Goal: Transaction & Acquisition: Purchase product/service

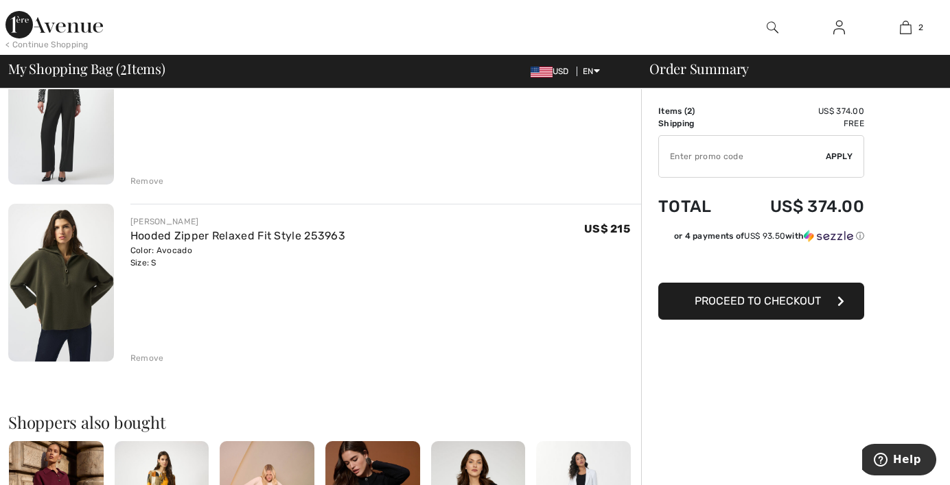
scroll to position [206, 0]
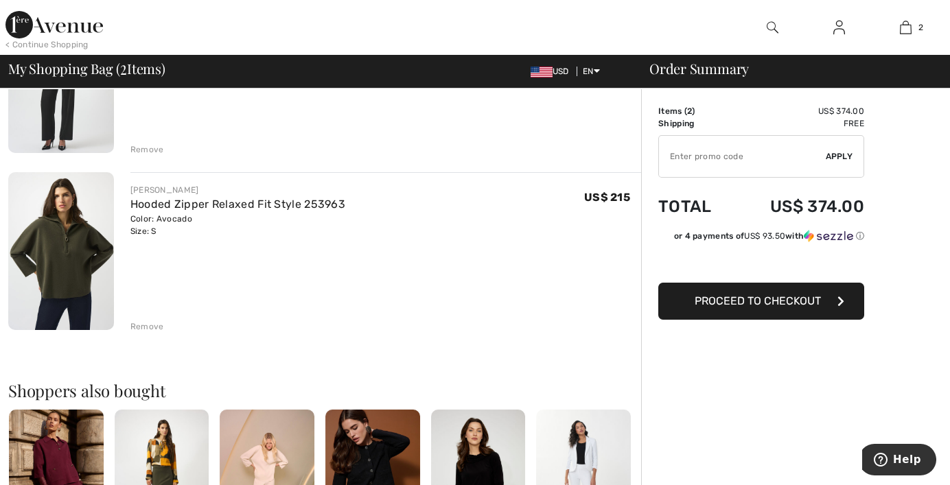
click at [82, 238] on img at bounding box center [61, 251] width 106 height 158
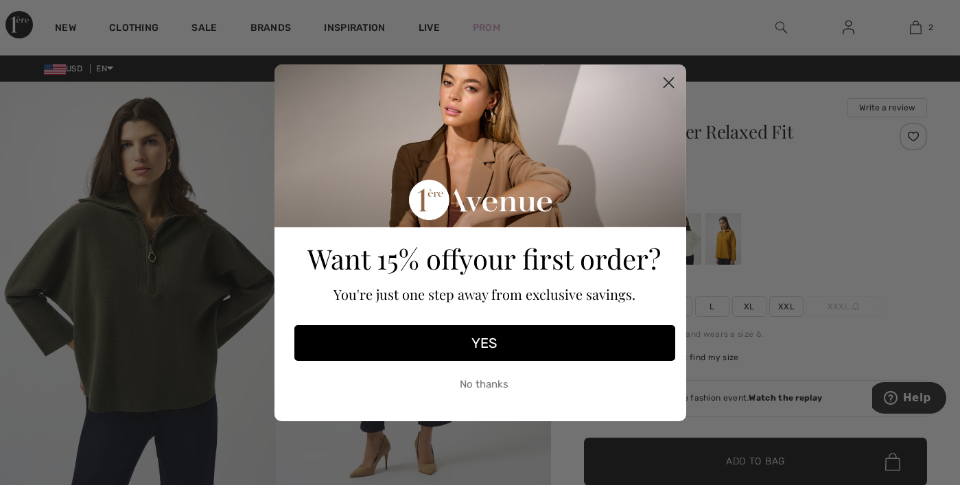
click at [671, 252] on form "Want 15% off your first order? You're just one step away from exclusive savings…" at bounding box center [481, 243] width 412 height 357
click at [480, 391] on button "No thanks" at bounding box center [484, 385] width 381 height 34
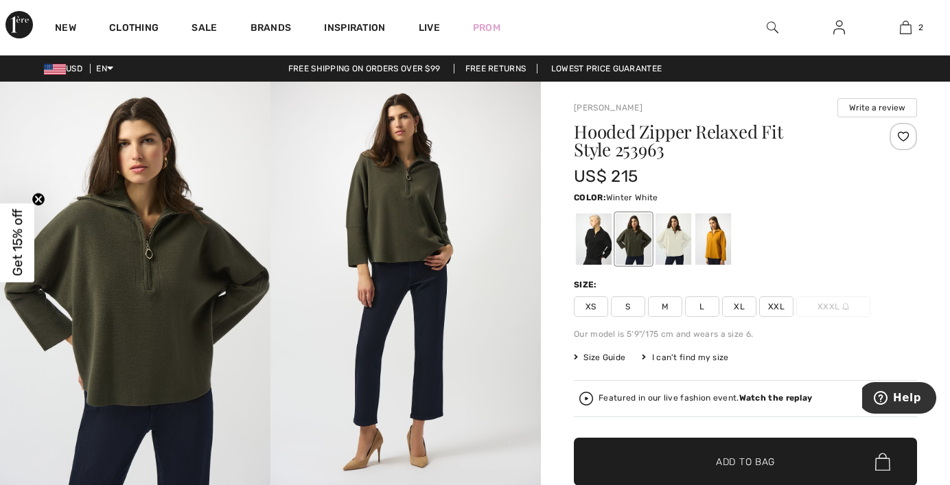
click at [688, 248] on div at bounding box center [673, 238] width 36 height 51
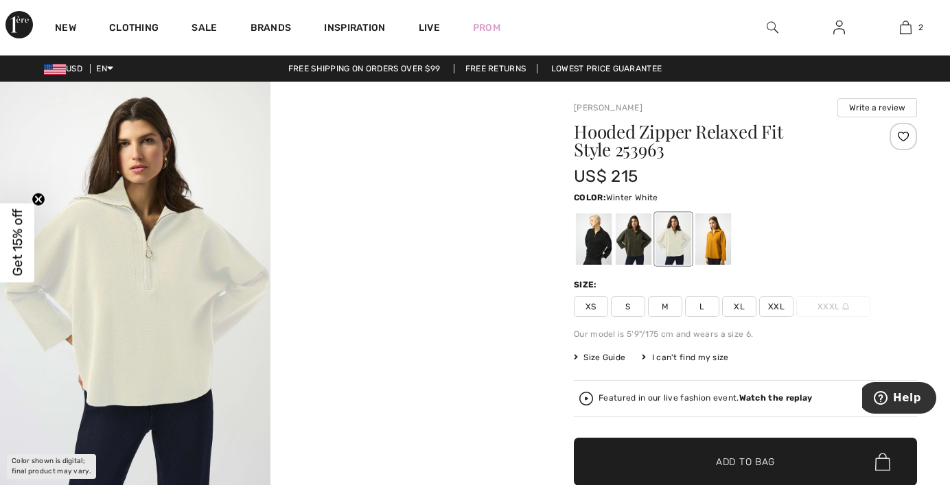
click at [681, 248] on div at bounding box center [673, 238] width 36 height 51
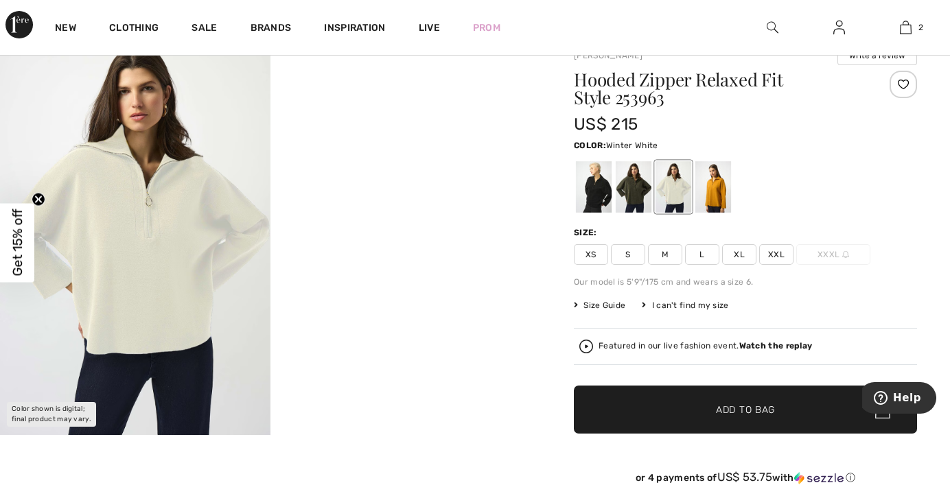
scroll to position [69, 0]
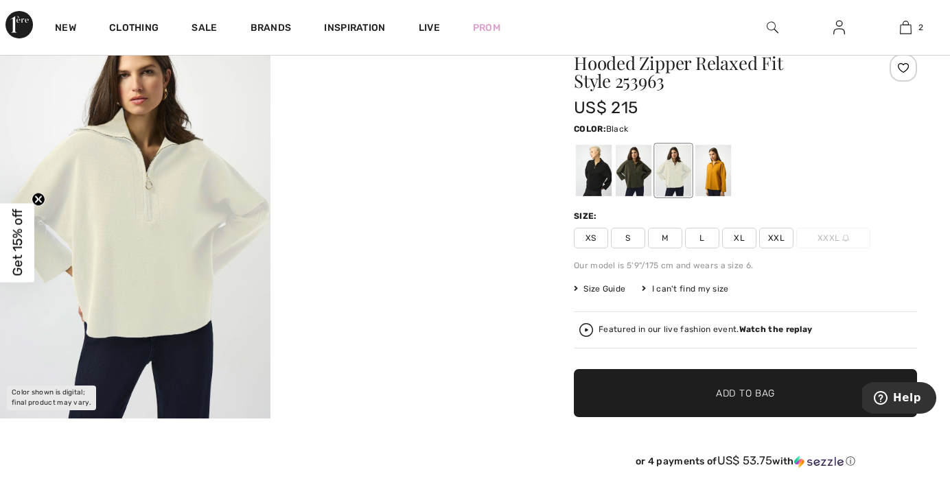
click at [597, 162] on div at bounding box center [594, 170] width 36 height 51
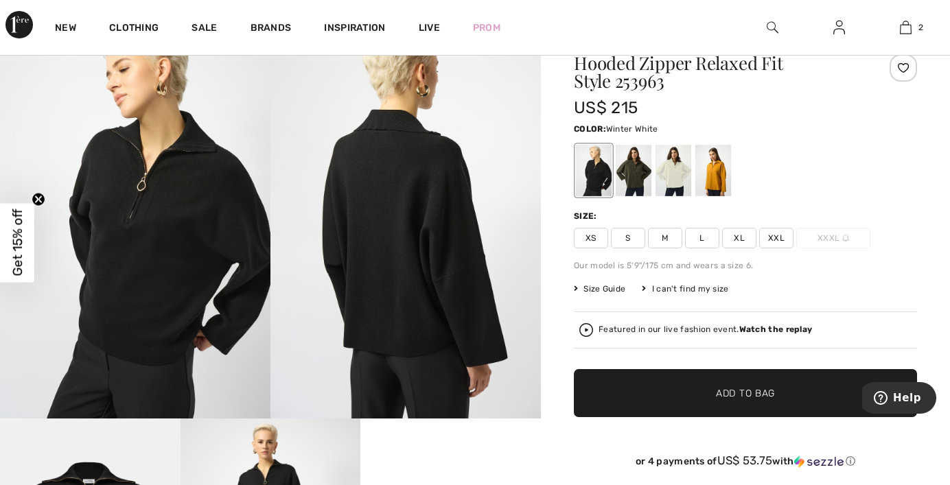
click at [671, 167] on div at bounding box center [673, 170] width 36 height 51
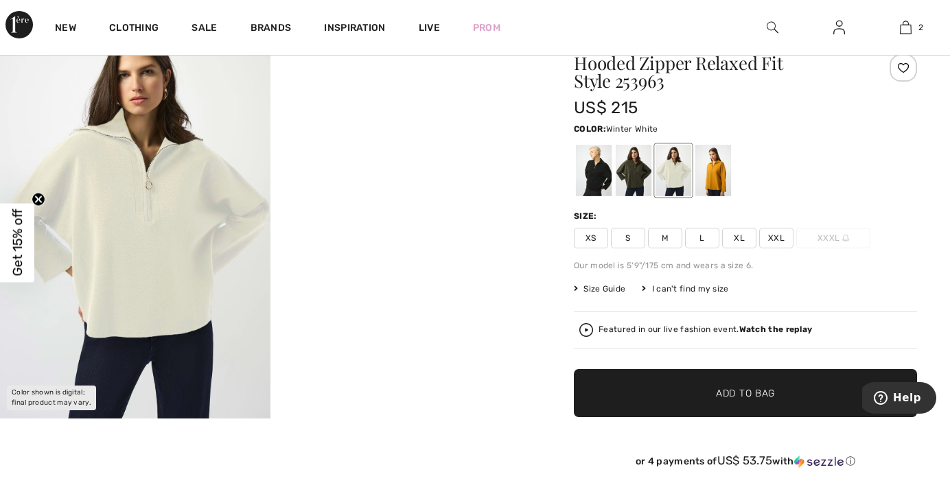
click at [627, 237] on span "S" at bounding box center [628, 238] width 34 height 21
click at [191, 216] on img at bounding box center [135, 216] width 270 height 406
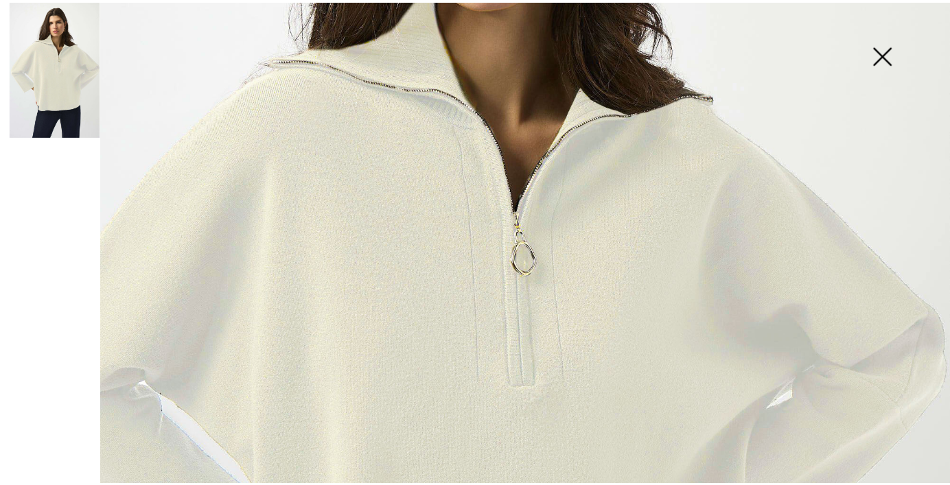
scroll to position [275, 0]
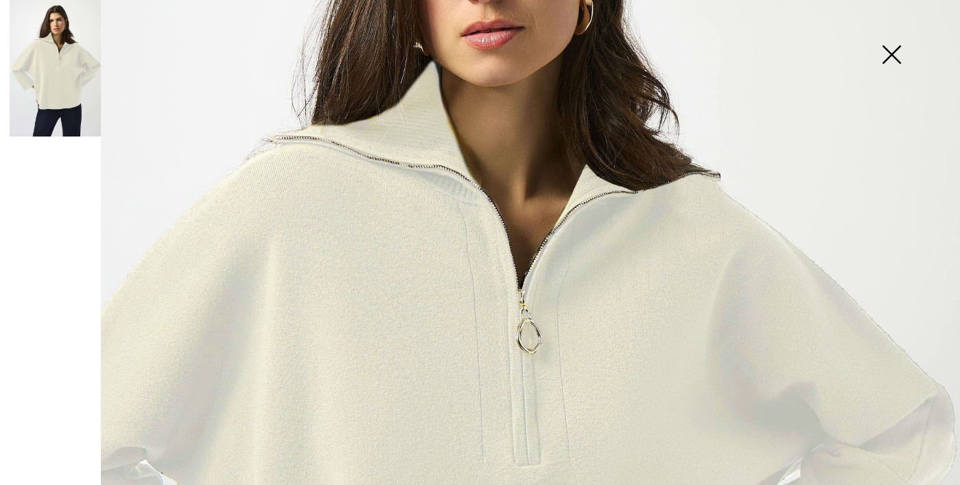
click at [898, 58] on img at bounding box center [891, 56] width 69 height 71
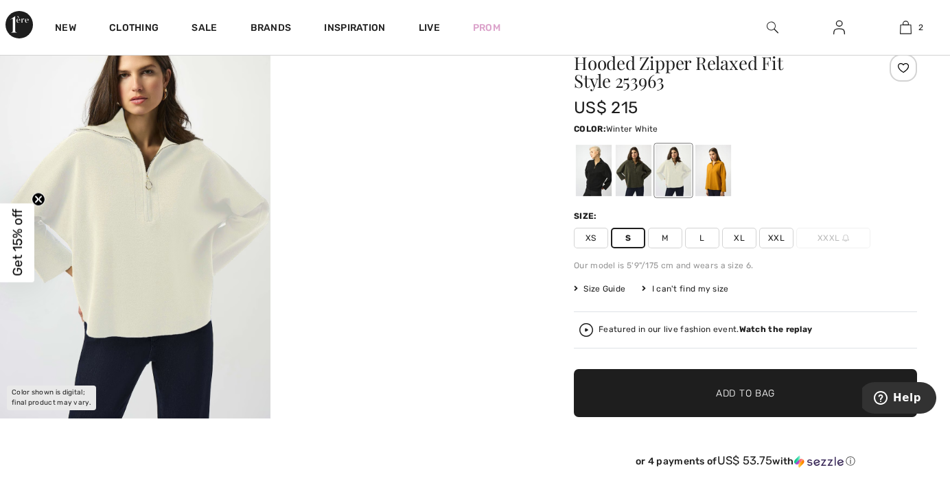
click at [595, 288] on span "Size Guide" at bounding box center [599, 289] width 51 height 12
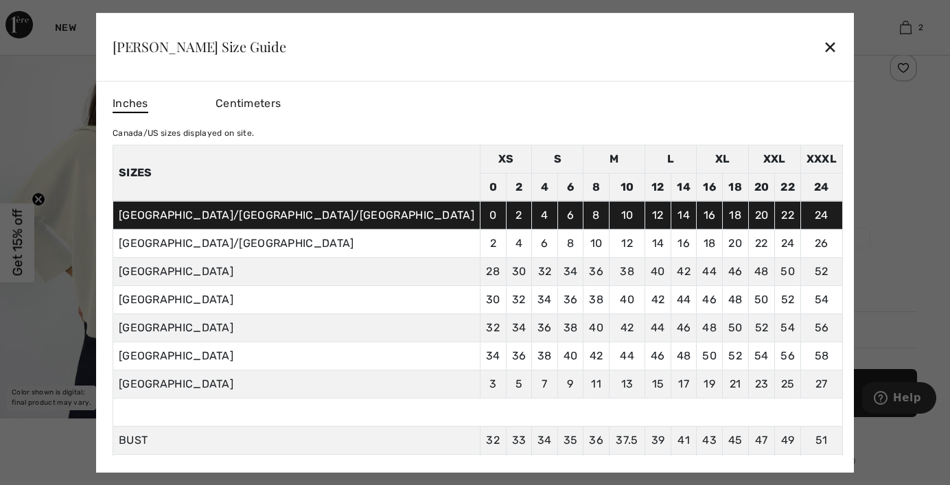
click at [823, 44] on div "✕" at bounding box center [830, 46] width 14 height 29
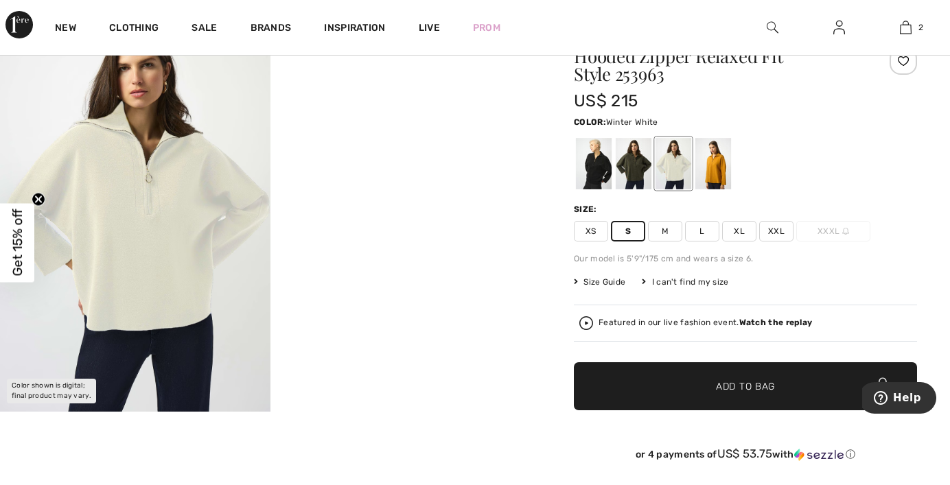
scroll to position [69, 0]
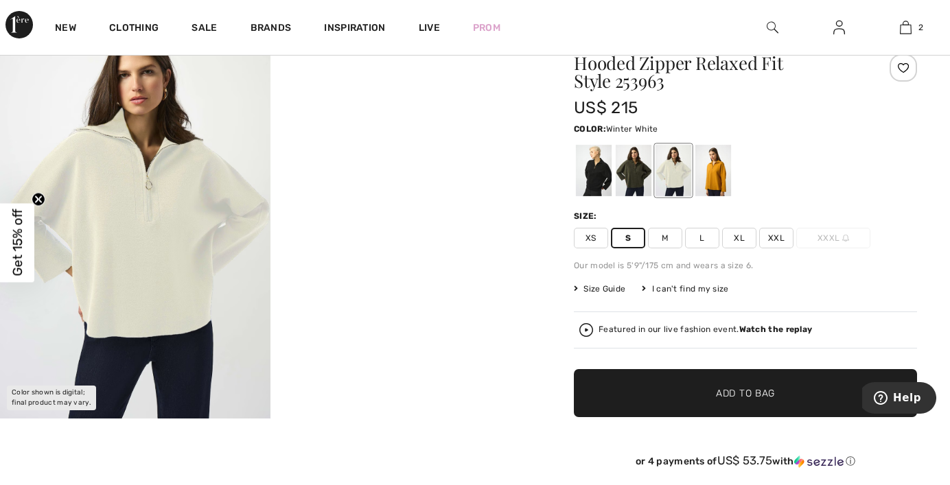
click at [684, 174] on div at bounding box center [673, 170] width 36 height 51
click at [712, 396] on span "✔ Added to Bag" at bounding box center [725, 393] width 84 height 14
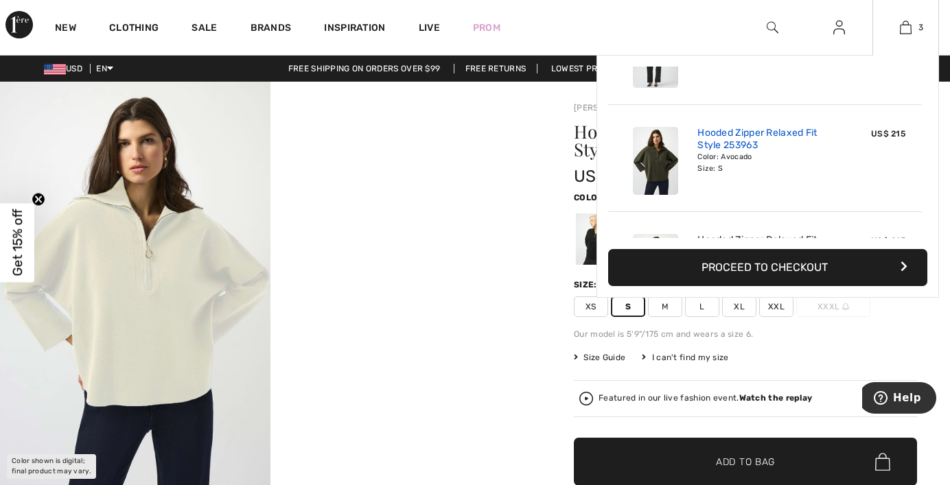
click at [717, 141] on link "Hooded Zipper Relaxed Fit Style 253963" at bounding box center [764, 139] width 135 height 25
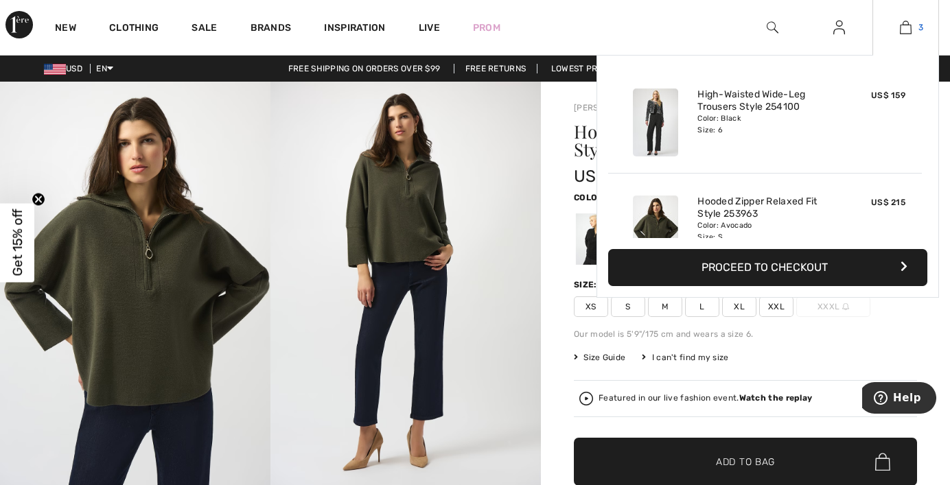
click at [904, 29] on img at bounding box center [906, 27] width 12 height 16
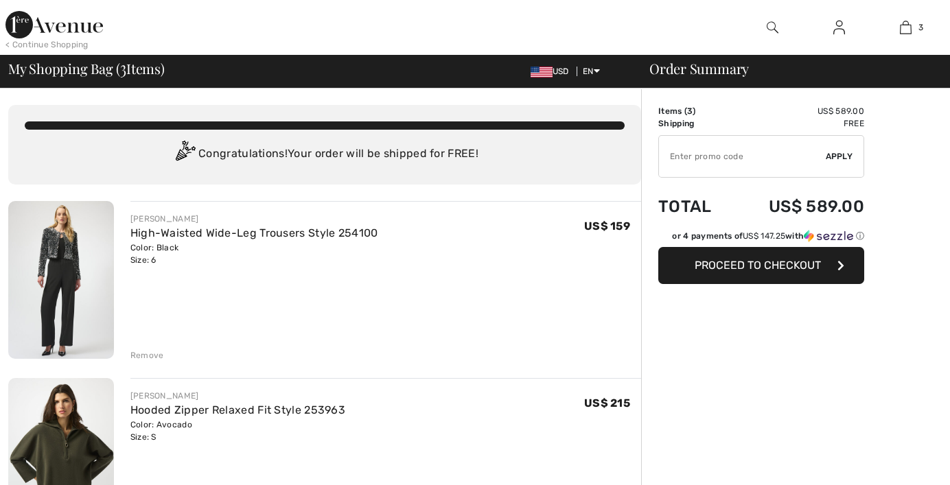
scroll to position [206, 0]
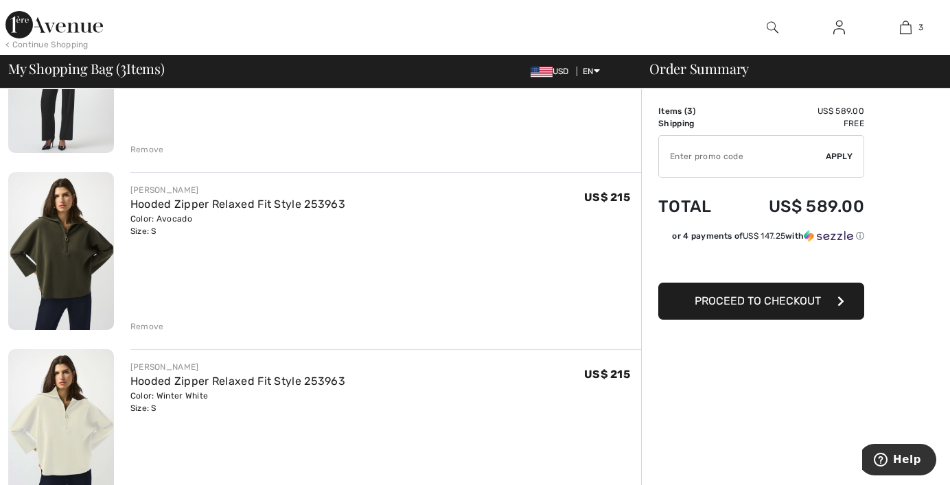
click at [135, 326] on div "Remove" at bounding box center [147, 327] width 34 height 12
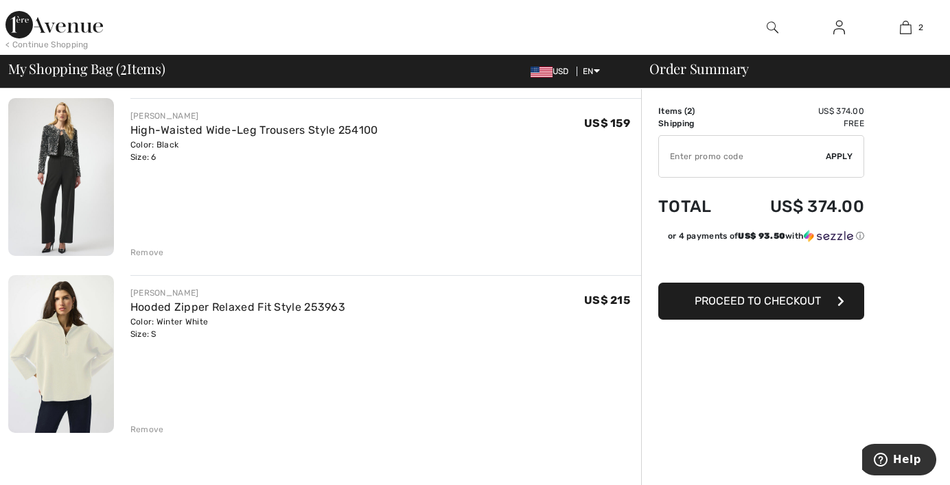
scroll to position [0, 0]
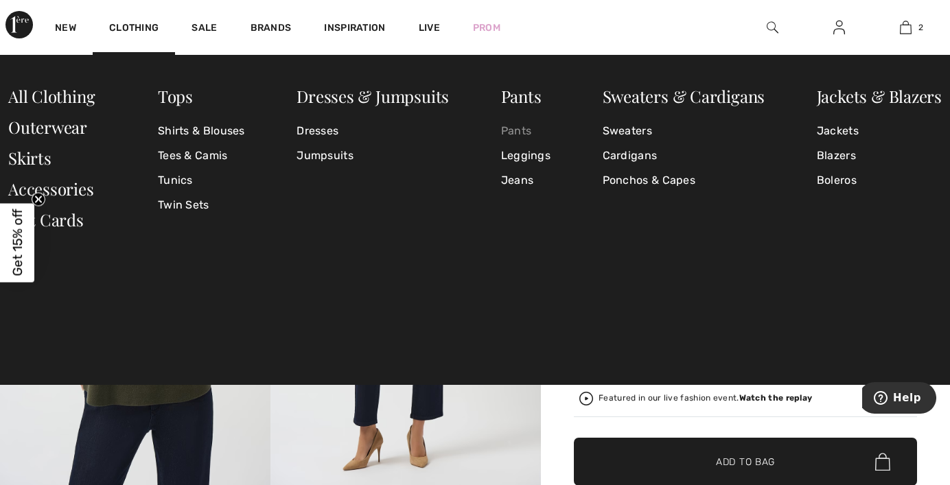
click at [519, 131] on link "Pants" at bounding box center [525, 131] width 49 height 25
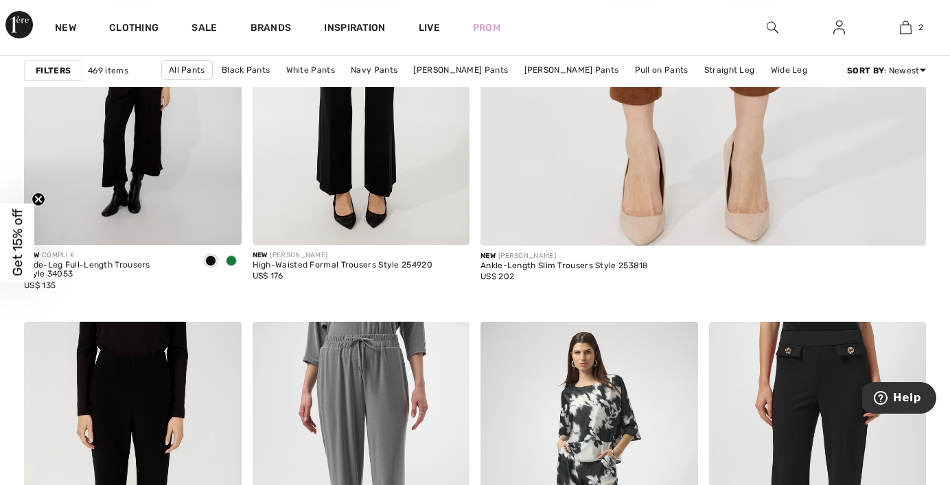
scroll to position [549, 0]
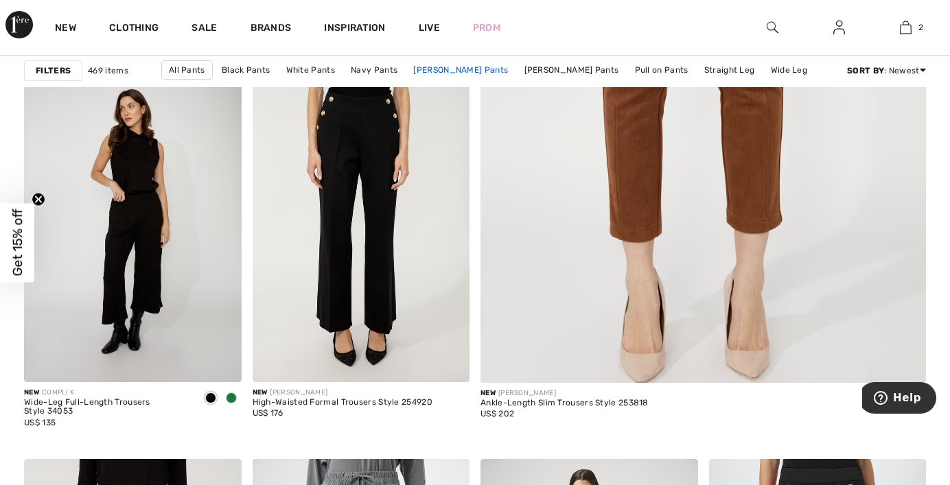
click at [495, 67] on link "[PERSON_NAME] Pants" at bounding box center [460, 70] width 108 height 18
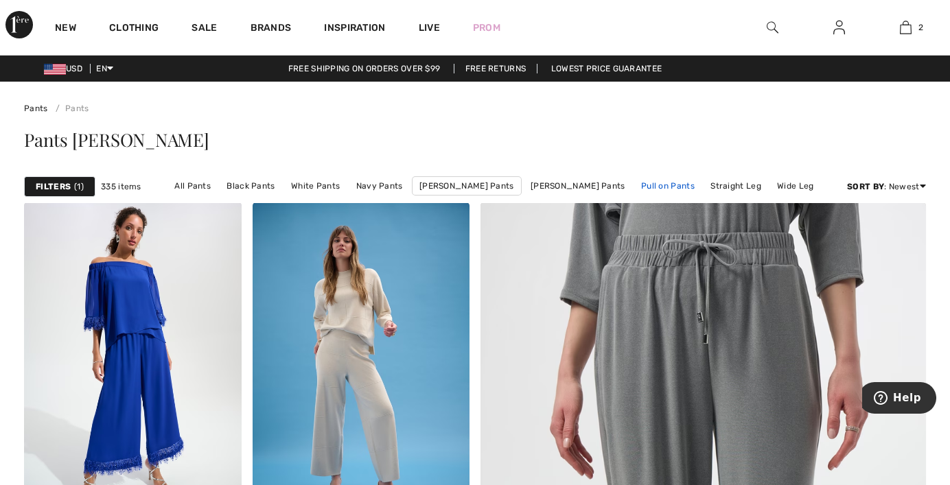
click at [640, 184] on link "Pull on Pants" at bounding box center [667, 186] width 67 height 18
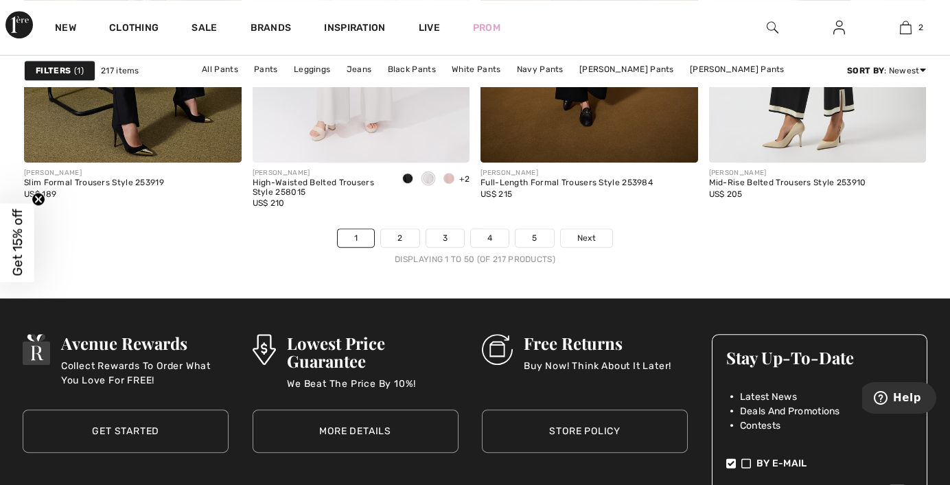
scroll to position [6246, 0]
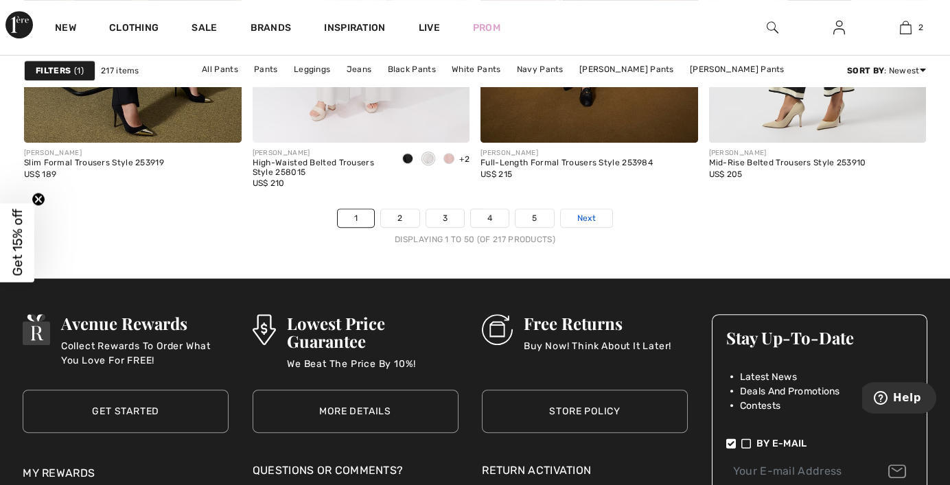
click at [592, 209] on link "Next" at bounding box center [586, 218] width 51 height 18
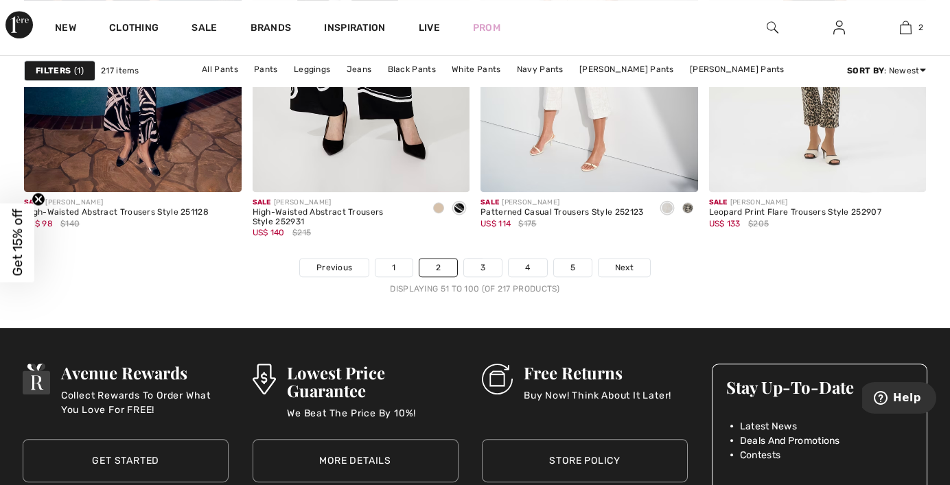
scroll to position [6246, 0]
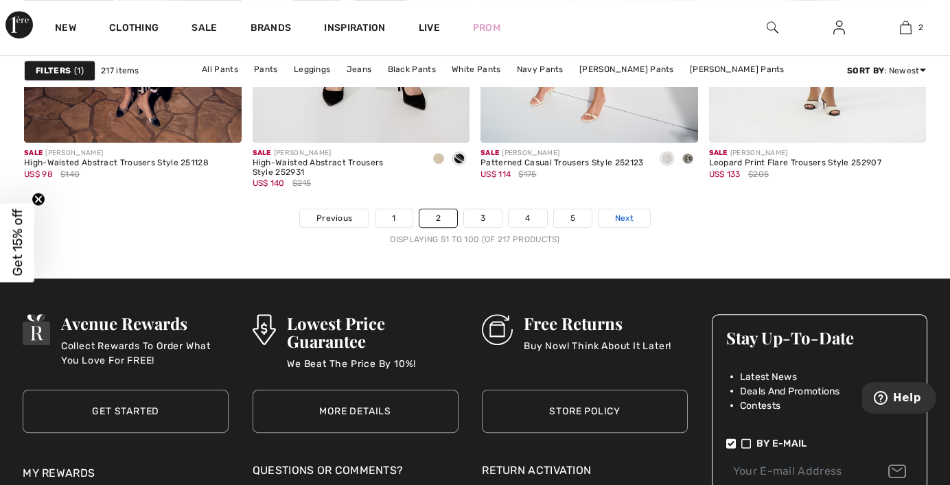
click at [629, 212] on span "Next" at bounding box center [624, 218] width 19 height 12
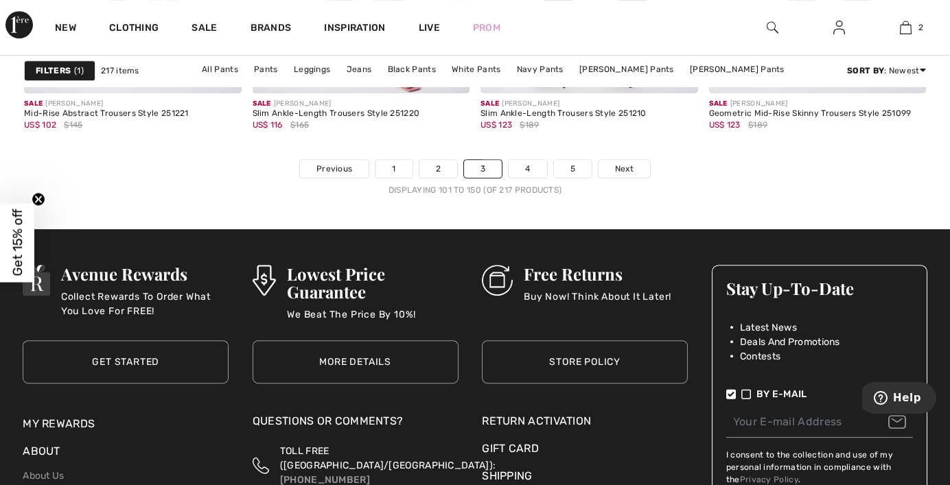
scroll to position [6383, 0]
